Goal: Information Seeking & Learning: Learn about a topic

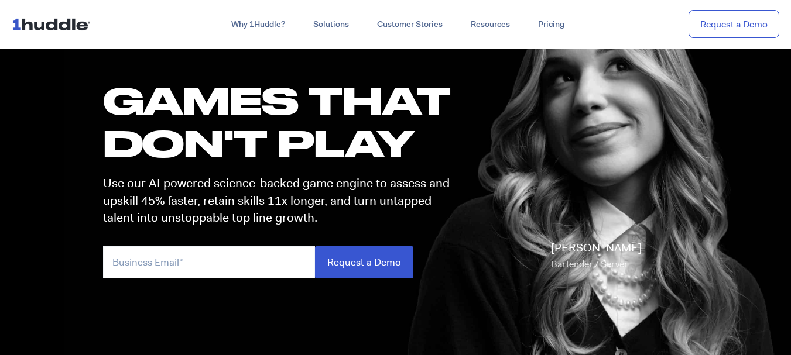
scroll to position [98, 0]
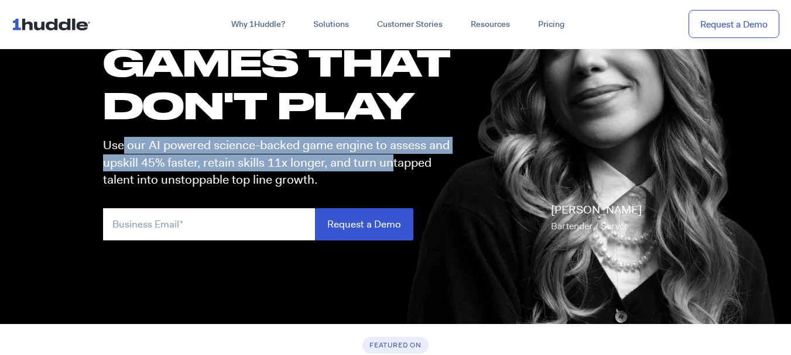
drag, startPoint x: 121, startPoint y: 148, endPoint x: 388, endPoint y: 160, distance: 266.7
click at [388, 160] on p "Use our AI powered science-backed game engine to assess and upskill 45% faster,…" at bounding box center [280, 163] width 354 height 52
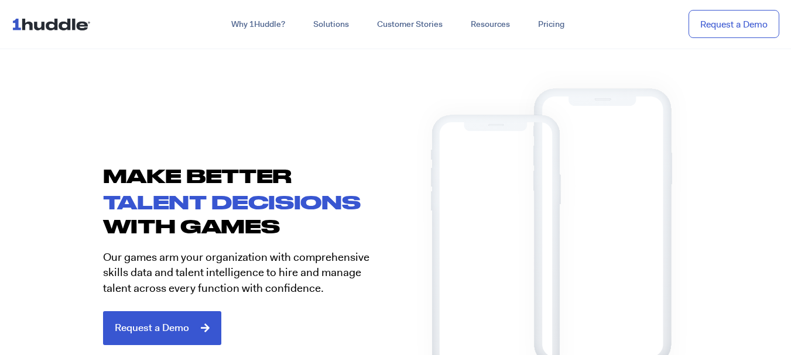
scroll to position [488, 0]
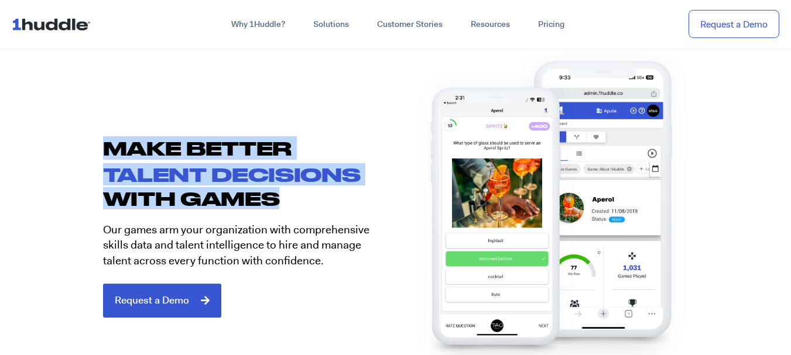
drag, startPoint x: 111, startPoint y: 148, endPoint x: 304, endPoint y: 193, distance: 197.9
click at [304, 193] on div "Make better talent decisions with games Our games arm your organization with co…" at bounding box center [243, 227] width 305 height 182
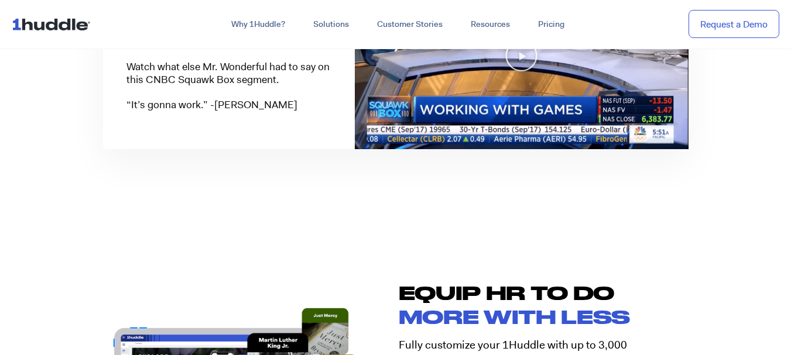
scroll to position [1171, 0]
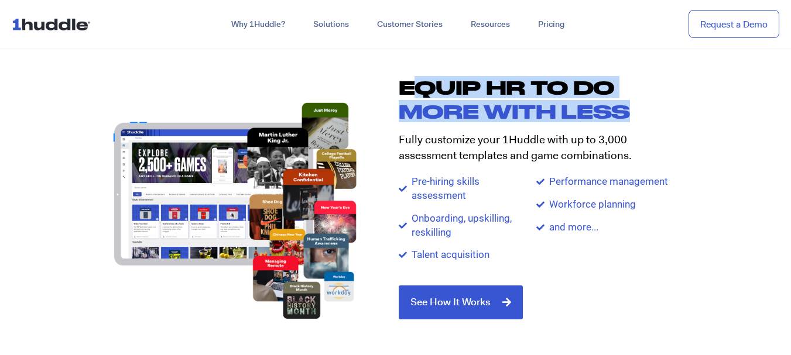
drag, startPoint x: 421, startPoint y: 90, endPoint x: 631, endPoint y: 105, distance: 210.3
click at [631, 105] on div "Equip HR TO DO more with less Fully customize your 1Huddle with up to 3,000 ass…" at bounding box center [548, 199] width 305 height 267
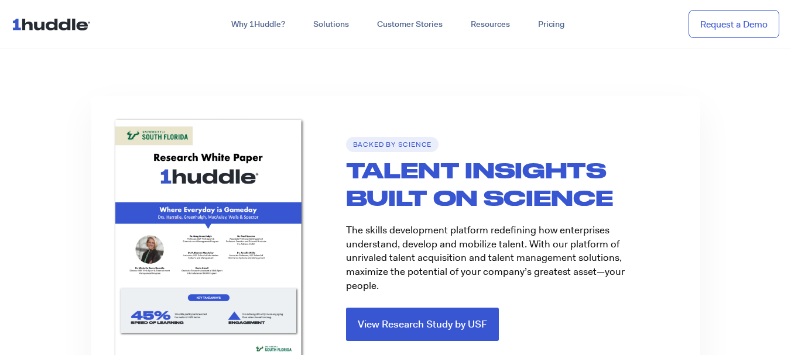
scroll to position [1562, 0]
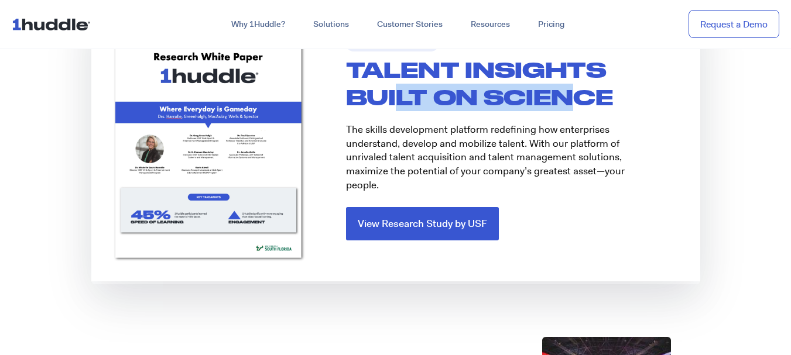
drag, startPoint x: 399, startPoint y: 107, endPoint x: 566, endPoint y: 101, distance: 166.4
click at [566, 101] on h2 "TALENT INSIGHTS BUILT ON SCIENCE" at bounding box center [523, 83] width 354 height 55
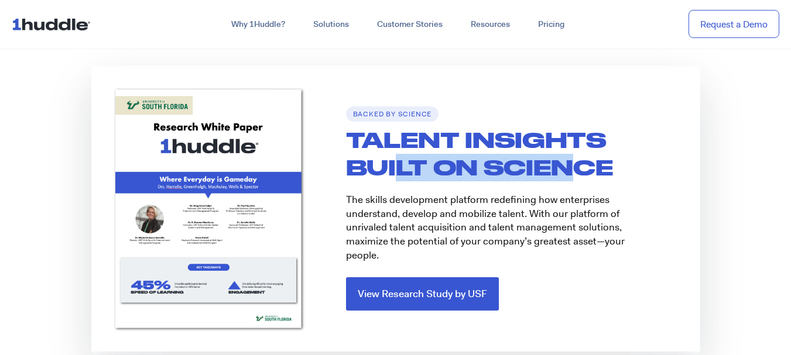
scroll to position [1464, 0]
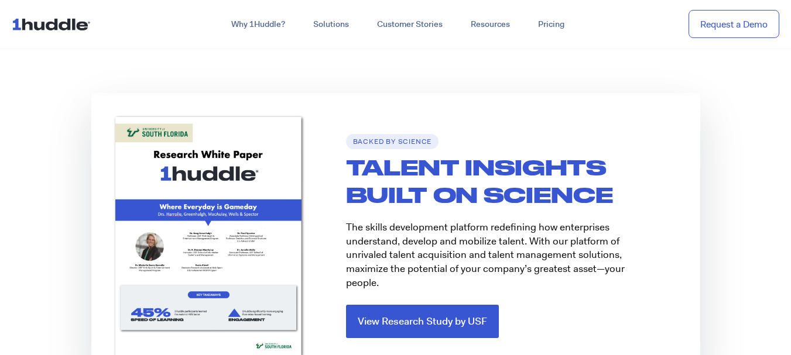
click at [388, 205] on h2 "TALENT INSIGHTS BUILT ON SCIENCE" at bounding box center [523, 181] width 354 height 55
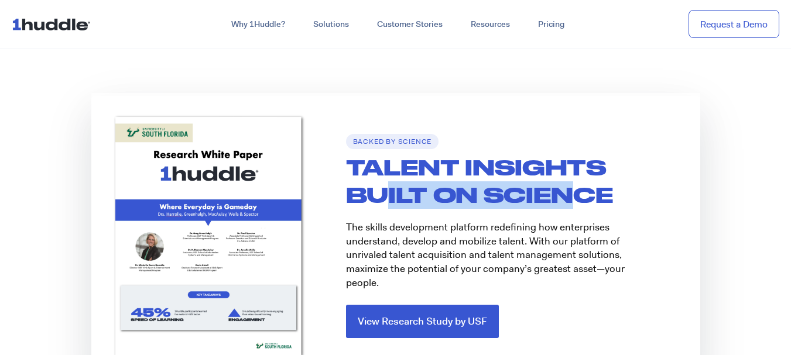
drag, startPoint x: 379, startPoint y: 204, endPoint x: 575, endPoint y: 203, distance: 196.2
click at [575, 203] on h2 "TALENT INSIGHTS BUILT ON SCIENCE" at bounding box center [523, 181] width 354 height 55
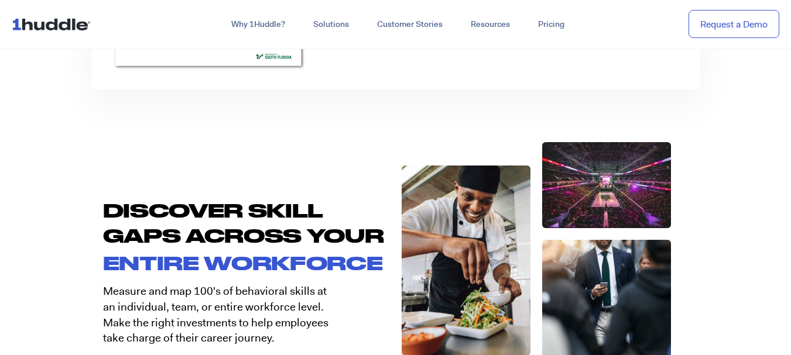
scroll to position [1855, 0]
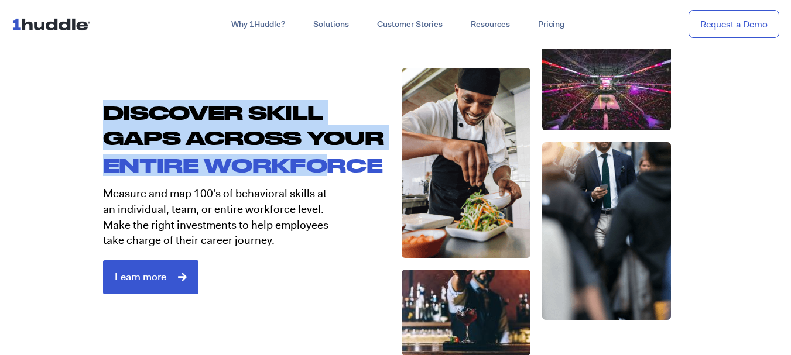
drag, startPoint x: 109, startPoint y: 114, endPoint x: 328, endPoint y: 155, distance: 222.8
click at [328, 155] on div "Discover Skill Gaps Across Your ENTIRE WORKFORCE Measure and map 100's of behav…" at bounding box center [243, 200] width 305 height 323
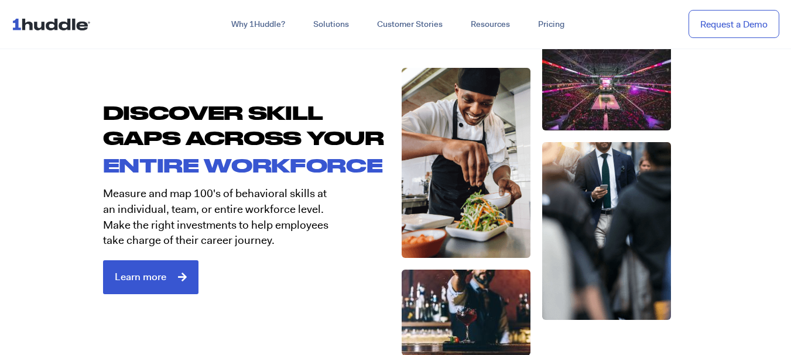
click at [161, 196] on p "Measure and map 100's of behavioral skills at an individual, team, or entire wo…" at bounding box center [218, 217] width 231 height 62
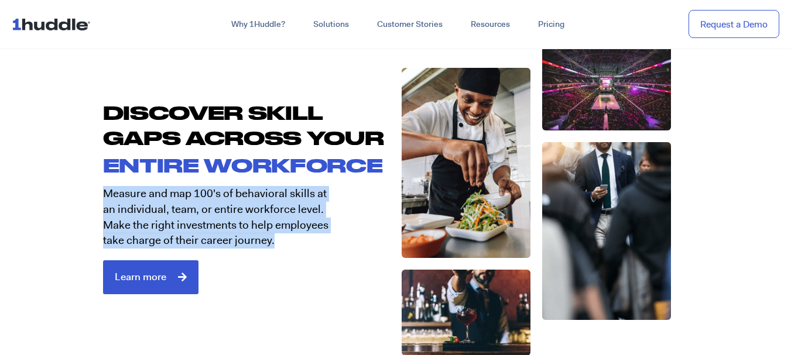
click at [161, 196] on p "Measure and map 100's of behavioral skills at an individual, team, or entire wo…" at bounding box center [218, 217] width 231 height 62
click at [200, 194] on p "Measure and map 100's of behavioral skills at an individual, team, or entire wo…" at bounding box center [218, 217] width 231 height 62
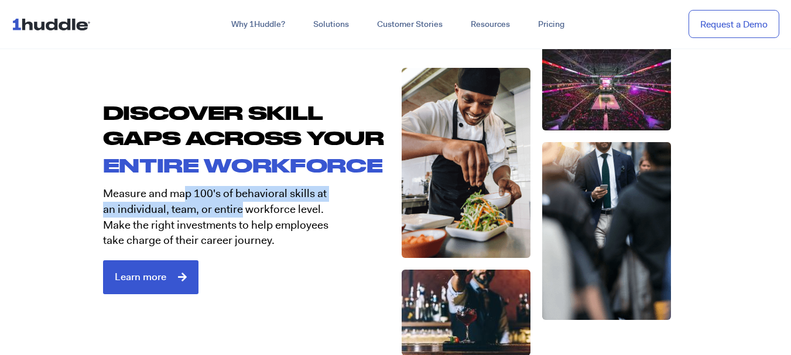
drag, startPoint x: 186, startPoint y: 192, endPoint x: 242, endPoint y: 208, distance: 58.7
click at [242, 208] on p "Measure and map 100's of behavioral skills at an individual, team, or entire wo…" at bounding box center [218, 217] width 231 height 62
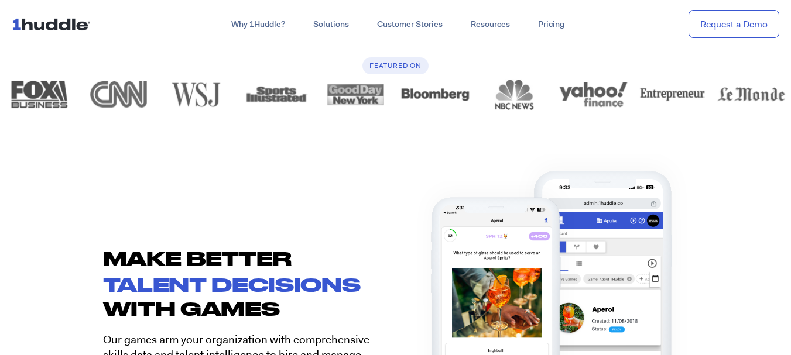
scroll to position [0, 0]
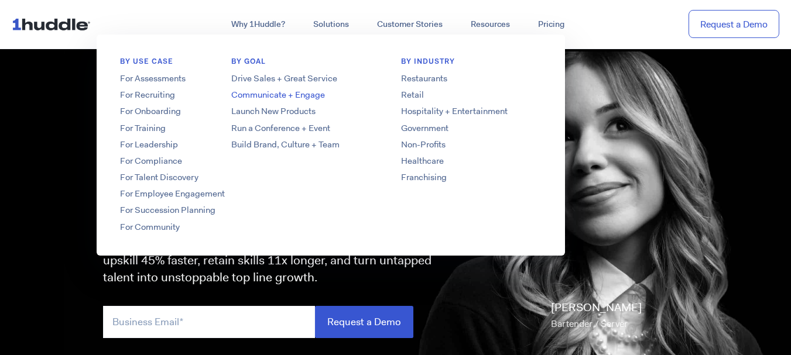
click at [317, 98] on link "Communicate + Engage" at bounding box center [301, 95] width 187 height 12
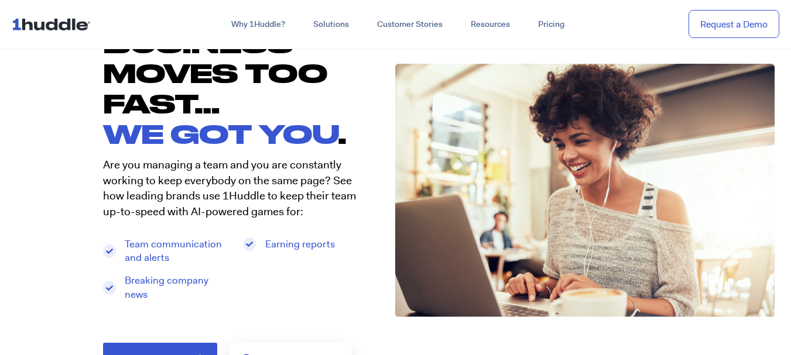
scroll to position [195, 0]
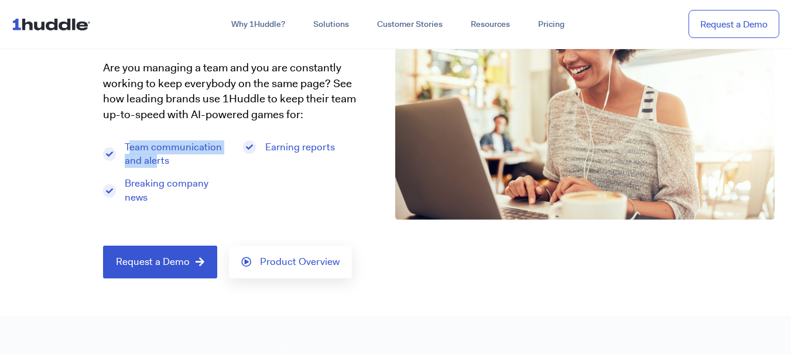
drag, startPoint x: 131, startPoint y: 147, endPoint x: 158, endPoint y: 158, distance: 28.9
click at [158, 158] on span "Team communication and alerts" at bounding box center [177, 155] width 110 height 28
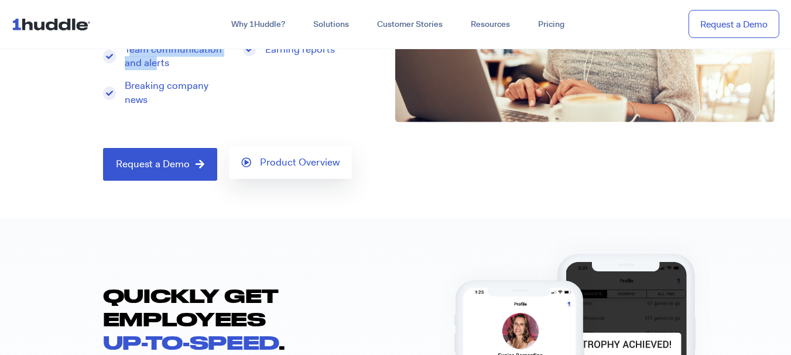
click at [309, 163] on span "Product Overview" at bounding box center [300, 163] width 80 height 11
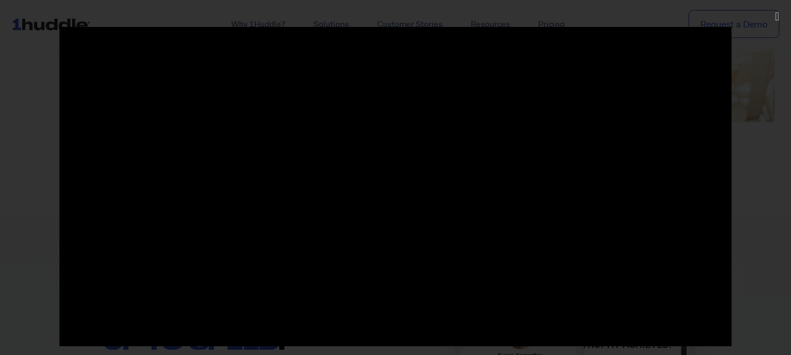
click at [0, 175] on div at bounding box center [395, 178] width 791 height 302
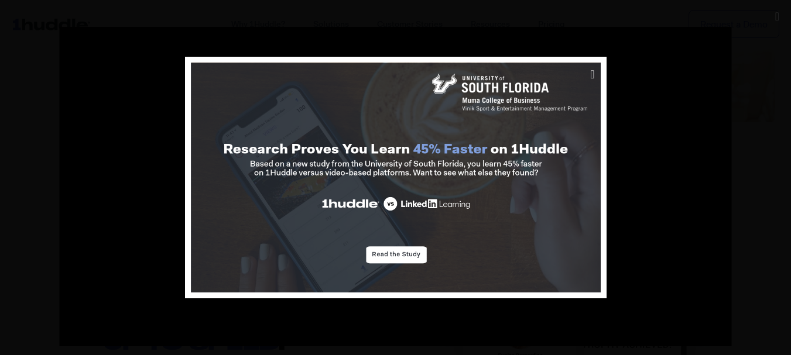
click at [746, 128] on div at bounding box center [395, 177] width 791 height 355
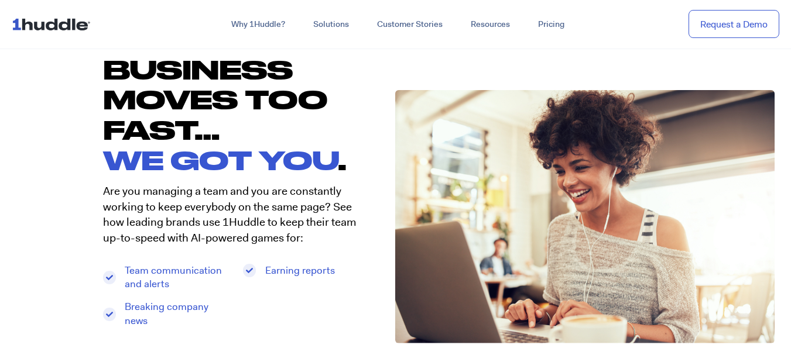
scroll to position [0, 0]
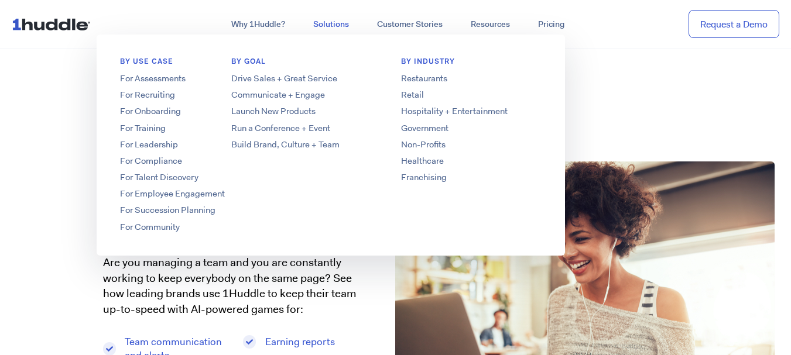
click at [317, 24] on link "Solutions" at bounding box center [331, 24] width 64 height 21
click at [423, 79] on link "Restaurants" at bounding box center [471, 79] width 187 height 12
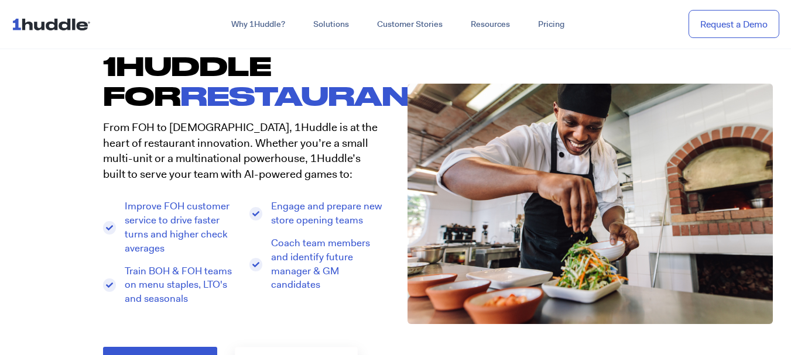
scroll to position [76, 0]
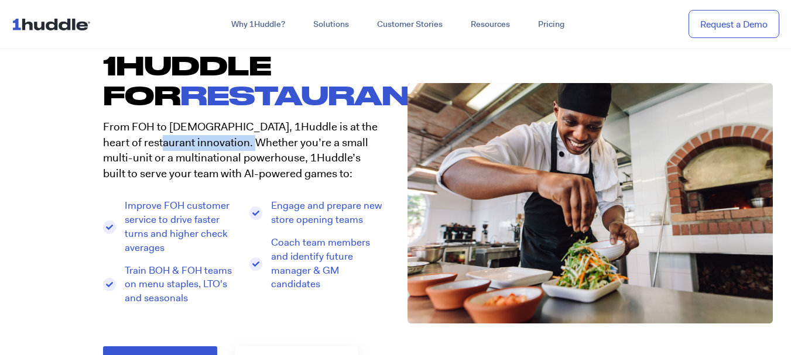
drag, startPoint x: 141, startPoint y: 144, endPoint x: 235, endPoint y: 145, distance: 94.9
click at [235, 145] on p "From FOH to BOH, 1Huddle is at the heart of restaurant innovation. Whether you’…" at bounding box center [243, 150] width 281 height 62
drag, startPoint x: 174, startPoint y: 136, endPoint x: 327, endPoint y: 139, distance: 153.5
click at [327, 139] on p "From FOH to BOH, 1Huddle is at the heart of restaurant innovation. Whether you’…" at bounding box center [243, 150] width 281 height 62
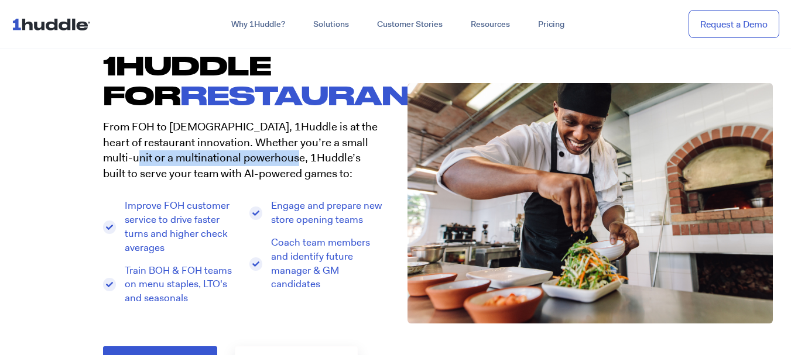
drag, startPoint x: 135, startPoint y: 158, endPoint x: 298, endPoint y: 158, distance: 162.8
click at [298, 158] on p "From FOH to BOH, 1Huddle is at the heart of restaurant innovation. Whether you’…" at bounding box center [243, 150] width 281 height 62
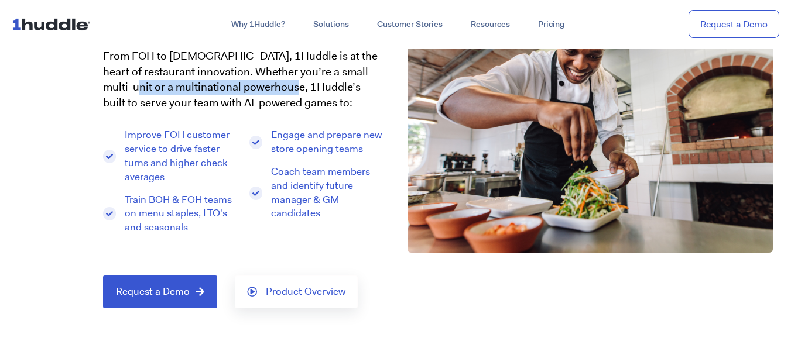
scroll to position [0, 0]
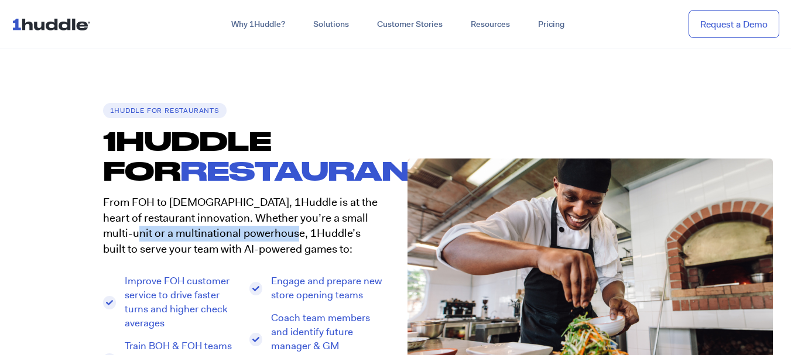
click at [80, 30] on img at bounding box center [54, 24] width 84 height 22
